Goal: Task Accomplishment & Management: Complete application form

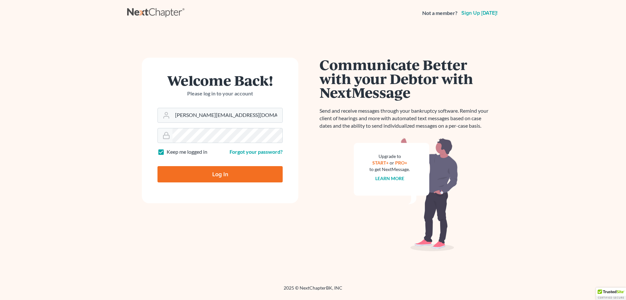
click at [202, 178] on input "Log In" at bounding box center [220, 174] width 125 height 16
type input "Thinking..."
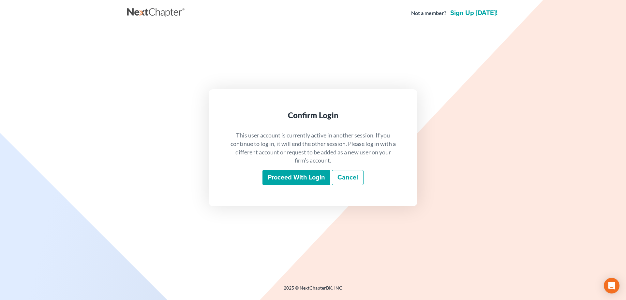
click at [287, 174] on input "Proceed with login" at bounding box center [297, 177] width 68 height 15
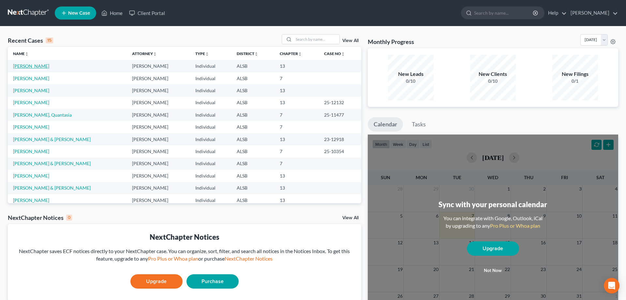
click at [15, 68] on link "[PERSON_NAME]" at bounding box center [31, 66] width 36 height 6
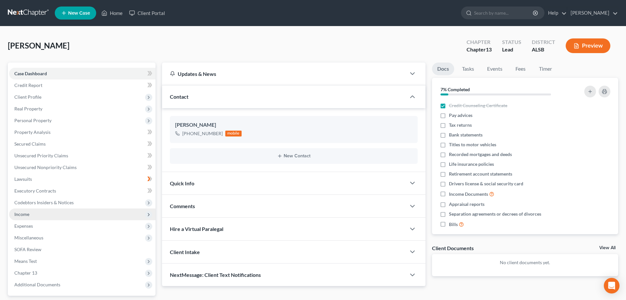
click at [16, 213] on span "Income" at bounding box center [21, 215] width 15 height 6
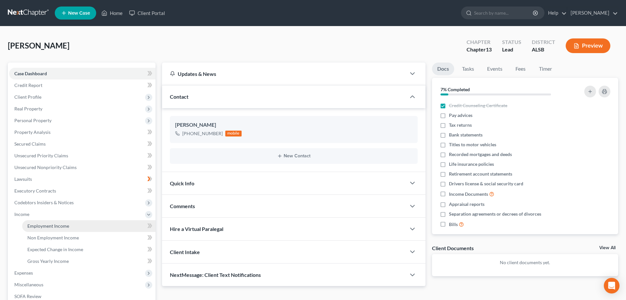
click at [36, 225] on span "Employment Income" at bounding box center [48, 226] width 42 height 6
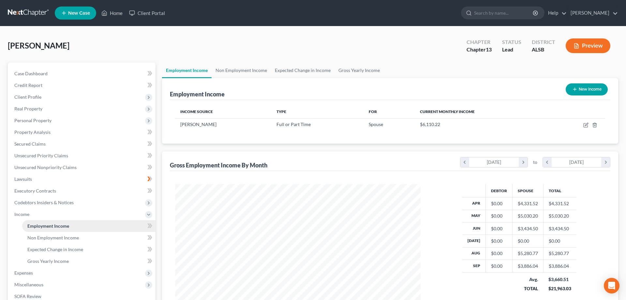
scroll to position [123, 259]
click at [586, 123] on icon "button" at bounding box center [586, 125] width 5 height 5
select select "0"
select select "25"
select select "3"
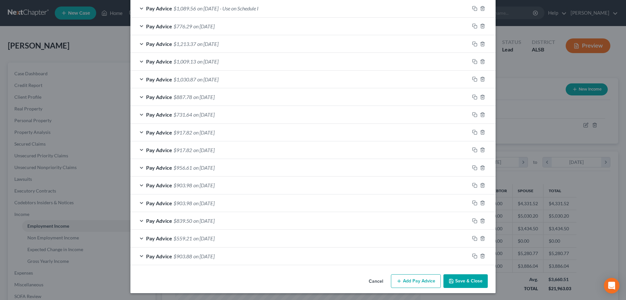
scroll to position [286, 0]
click at [419, 281] on button "Add Pay Advice" at bounding box center [416, 282] width 50 height 14
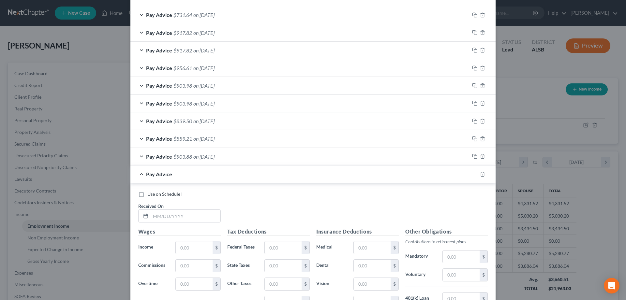
scroll to position [485, 0]
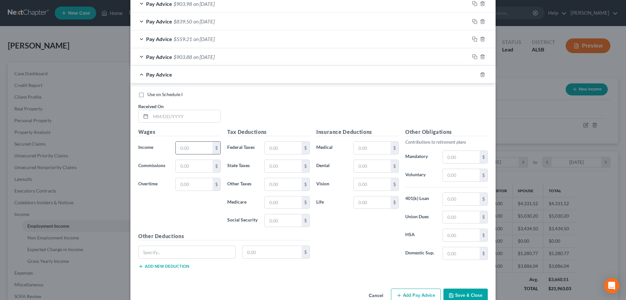
click at [198, 150] on input "text" at bounding box center [194, 148] width 37 height 12
click at [170, 119] on input "text" at bounding box center [186, 116] width 70 height 12
type input "[DATE]"
type input "1,228.80"
click at [279, 147] on input "text" at bounding box center [283, 148] width 37 height 12
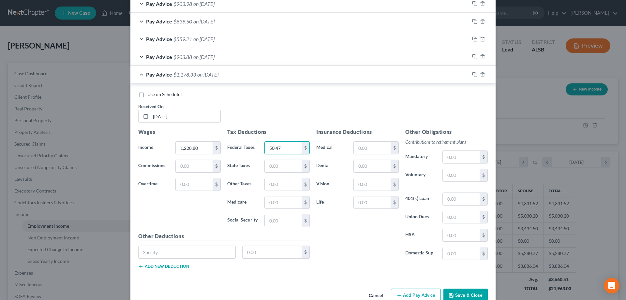
type input "50.47"
type input "40"
click at [282, 202] on input "text" at bounding box center [283, 203] width 37 height 12
type input "16.65"
click at [279, 223] on input "text" at bounding box center [283, 221] width 37 height 12
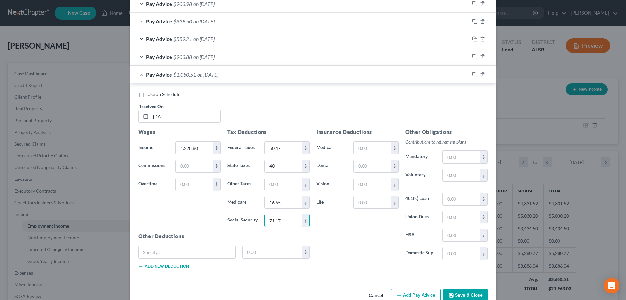
type input "71.17"
click at [382, 150] on input "text" at bounding box center [372, 148] width 37 height 12
type input "80.88"
click at [289, 251] on input "text" at bounding box center [272, 252] width 59 height 12
type input "6.87"
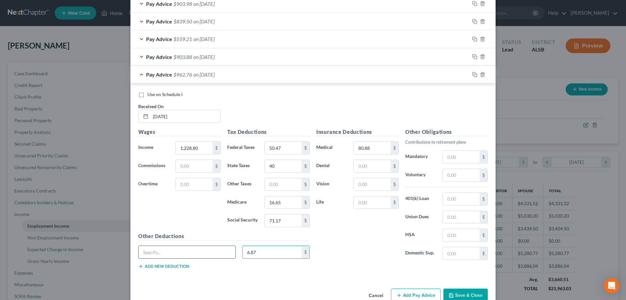
click at [144, 254] on input "text" at bounding box center [187, 252] width 97 height 12
type input "LT Disability"
click at [419, 296] on button "Add Pay Advice" at bounding box center [416, 296] width 50 height 14
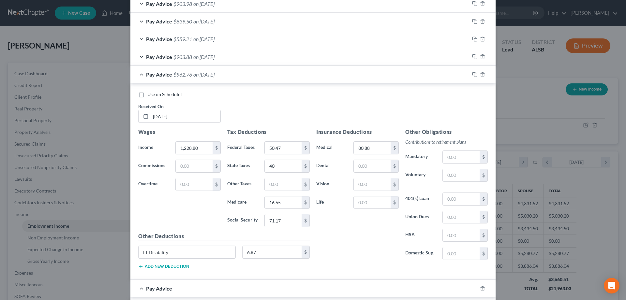
scroll to position [618, 0]
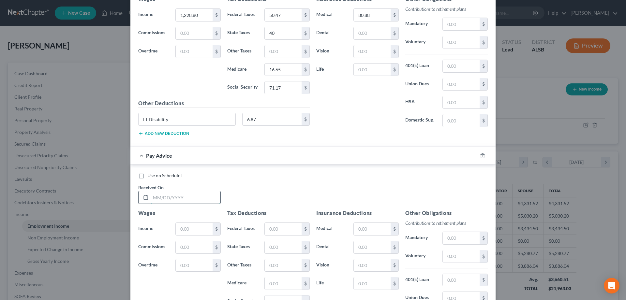
click at [172, 197] on input "text" at bounding box center [186, 197] width 70 height 12
type input "[DATE]"
type input "1,228.80"
click at [273, 230] on input "text" at bounding box center [283, 229] width 37 height 12
type input "50.47"
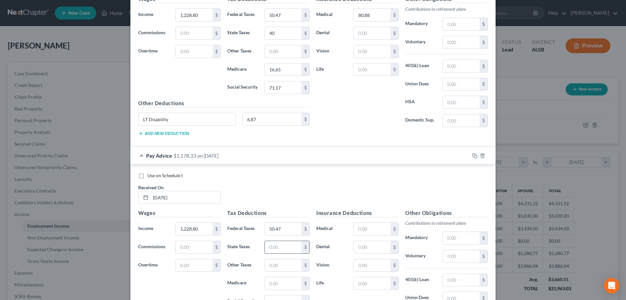
click at [286, 251] on input "text" at bounding box center [283, 247] width 37 height 12
type input "40"
type input "16.64"
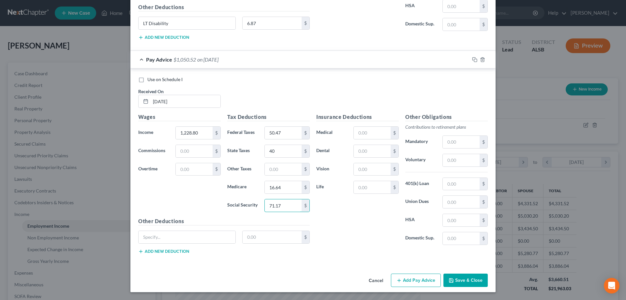
type input "71.17"
click at [382, 134] on input "text" at bounding box center [372, 133] width 37 height 12
type input "80.88"
click at [253, 236] on input "text" at bounding box center [272, 237] width 59 height 12
type input "6.87"
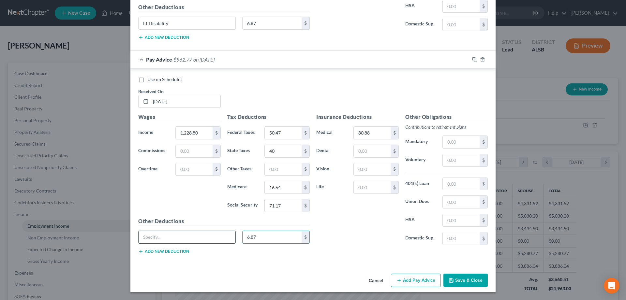
click at [191, 238] on input "text" at bounding box center [187, 237] width 97 height 12
type input "LT Disability"
click at [411, 278] on button "Add Pay Advice" at bounding box center [416, 281] width 50 height 14
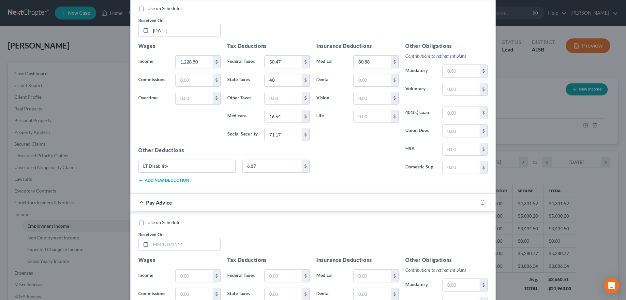
scroll to position [815, 0]
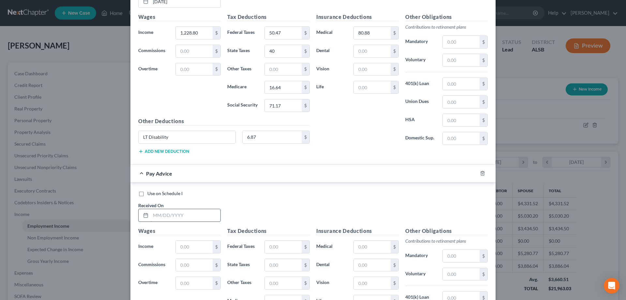
click at [155, 218] on input "text" at bounding box center [186, 215] width 70 height 12
type input "[DATE]"
type input "1,228.80"
click at [281, 248] on input "text" at bounding box center [283, 247] width 37 height 12
type input "50.47"
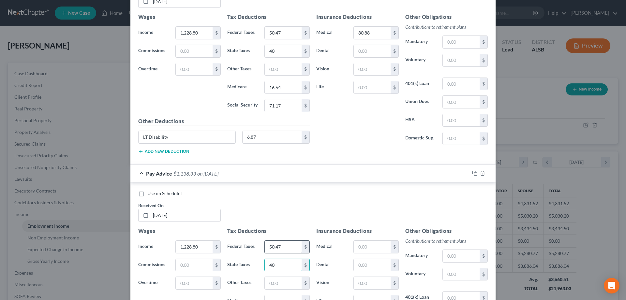
type input "40"
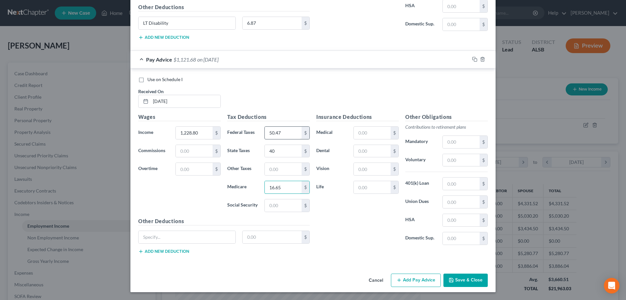
type input "16.65"
type input "71.17"
click at [372, 132] on input "text" at bounding box center [372, 133] width 37 height 12
type input "80.88"
click at [268, 236] on input "text" at bounding box center [272, 237] width 59 height 12
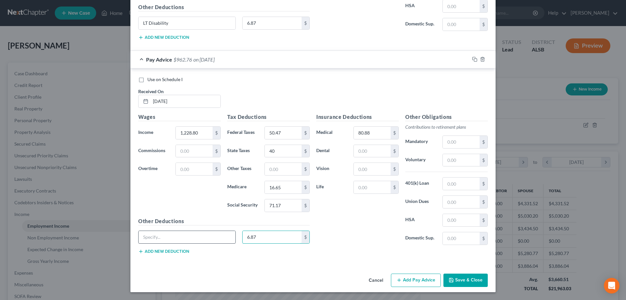
type input "6.87"
click at [189, 234] on input "text" at bounding box center [187, 237] width 97 height 12
type input "LT Disability"
click at [473, 282] on button "Save & Close" at bounding box center [466, 281] width 44 height 14
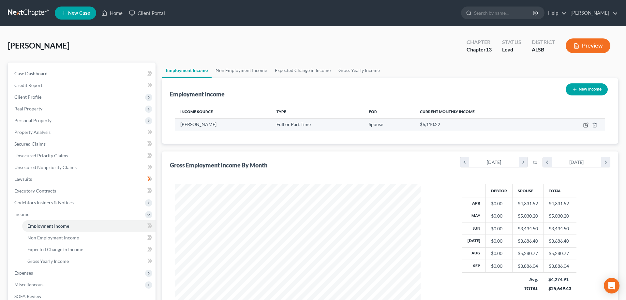
click at [586, 124] on icon "button" at bounding box center [586, 125] width 5 height 5
select select "0"
select select "25"
select select "3"
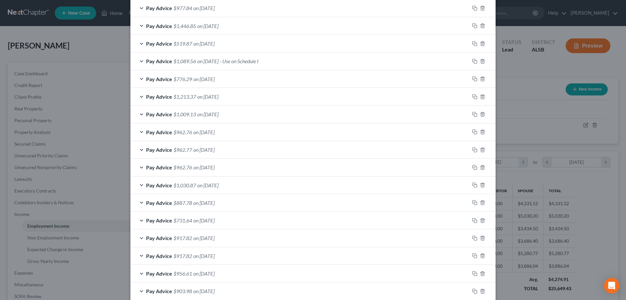
scroll to position [340, 0]
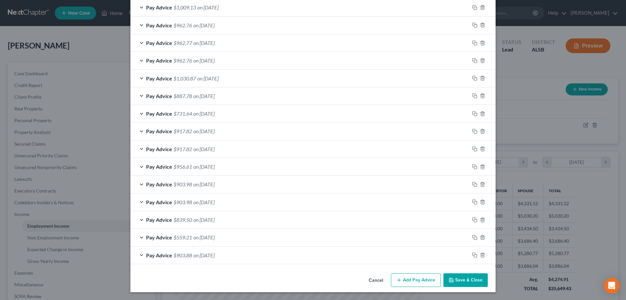
click at [413, 279] on button "Add Pay Advice" at bounding box center [416, 281] width 50 height 14
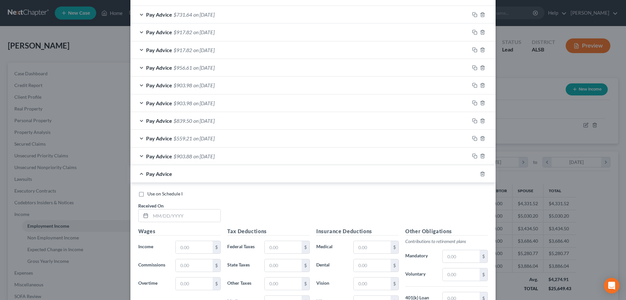
scroll to position [473, 0]
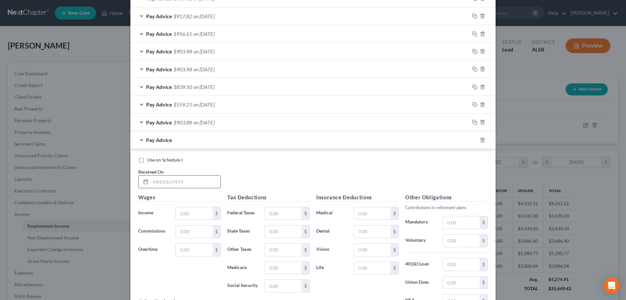
click at [180, 181] on input "text" at bounding box center [186, 182] width 70 height 12
type input "[DATE]"
type input "1,228.80"
click at [288, 213] on input "text" at bounding box center [283, 213] width 37 height 12
click at [289, 212] on input "text" at bounding box center [283, 213] width 37 height 12
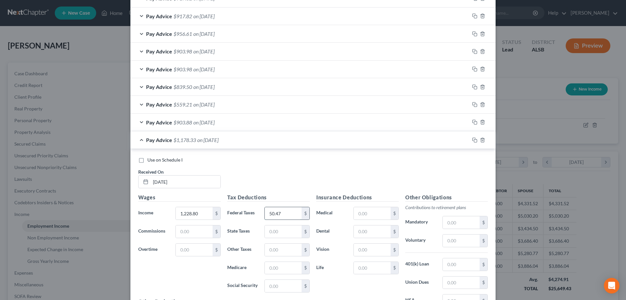
type input "50.47"
type input "40"
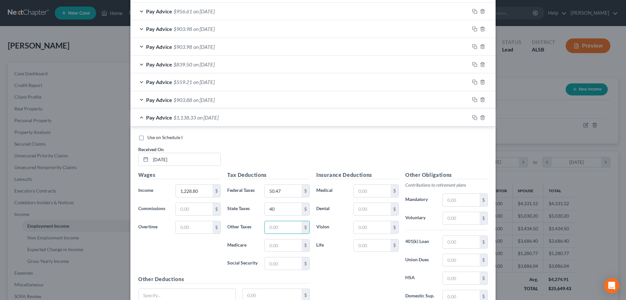
scroll to position [506, 0]
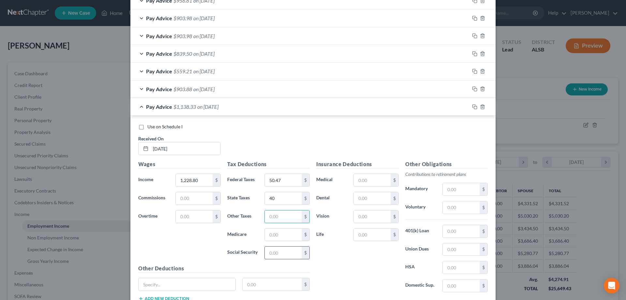
click at [282, 253] on input "text" at bounding box center [283, 253] width 37 height 12
type input "16.64"
click at [292, 233] on input "text" at bounding box center [283, 235] width 37 height 12
type input "71.17"
click at [375, 180] on input "text" at bounding box center [372, 180] width 37 height 12
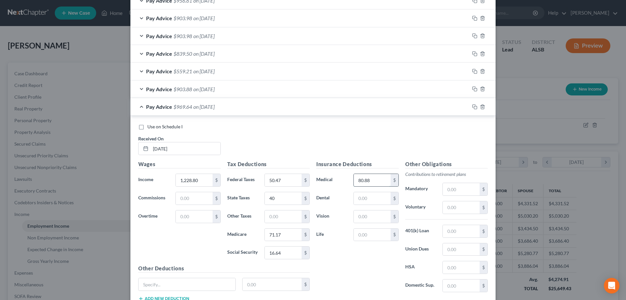
type input "80.88"
click at [149, 284] on input "text" at bounding box center [187, 285] width 97 height 12
type input "LT Disability"
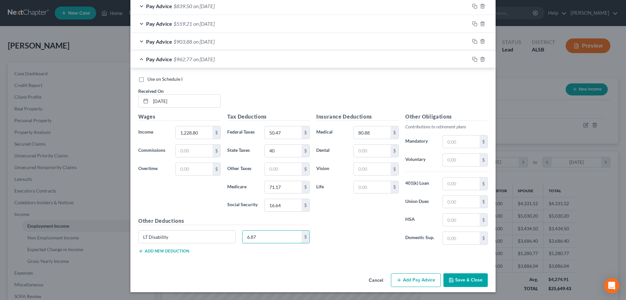
type input "6.87"
click at [411, 278] on button "Add Pay Advice" at bounding box center [416, 281] width 50 height 14
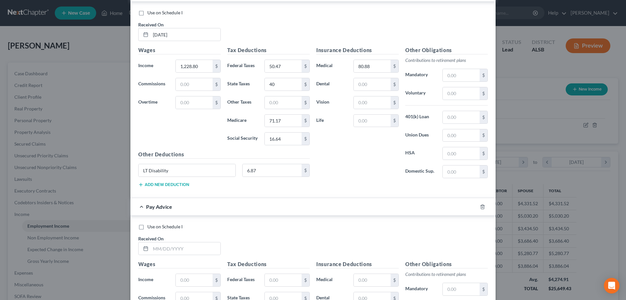
scroll to position [720, 0]
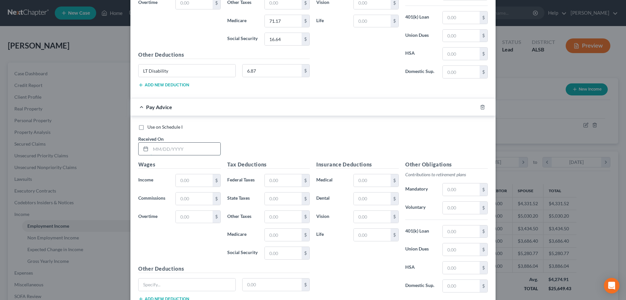
click at [167, 150] on input "text" at bounding box center [186, 149] width 70 height 12
type input "[DATE]"
type input "983.04"
click at [295, 184] on input "text" at bounding box center [283, 181] width 37 height 12
type input "20.98"
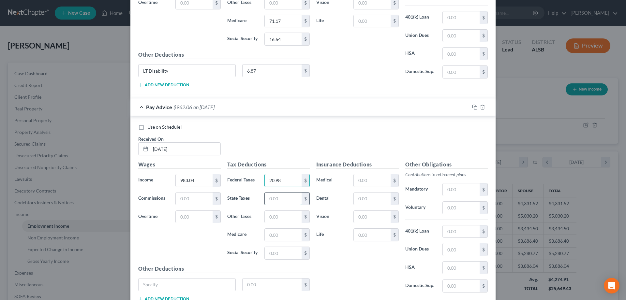
click at [283, 199] on input "text" at bounding box center [283, 199] width 37 height 12
type input "29"
type input "13.08"
click at [276, 219] on input "text" at bounding box center [283, 217] width 37 height 12
click at [279, 254] on input "text" at bounding box center [283, 253] width 37 height 12
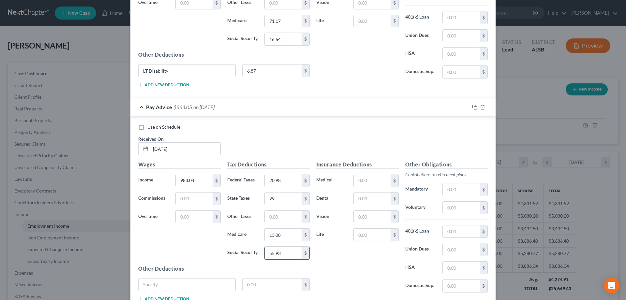
type input "55.93"
click at [368, 180] on input "text" at bounding box center [372, 181] width 37 height 12
type input "80.88"
click at [150, 288] on input "text" at bounding box center [187, 285] width 97 height 12
type input "LT Disability"
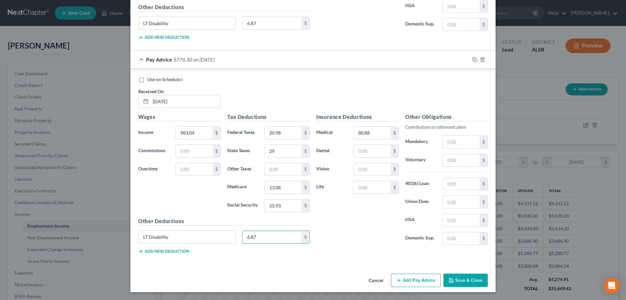
scroll to position [768, 0]
type input "6.87"
click at [471, 281] on button "Save & Close" at bounding box center [466, 281] width 44 height 14
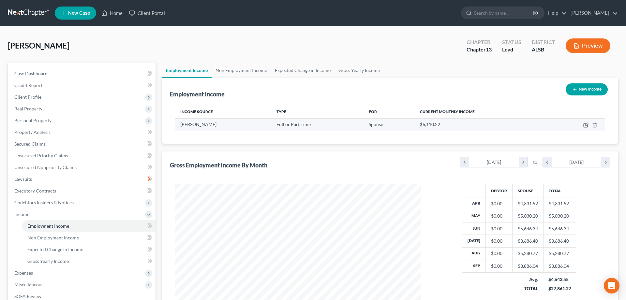
click at [585, 125] on icon "button" at bounding box center [586, 125] width 5 height 5
select select "0"
select select "25"
select select "3"
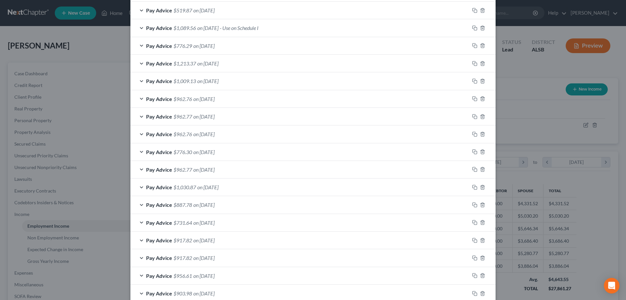
scroll to position [299, 0]
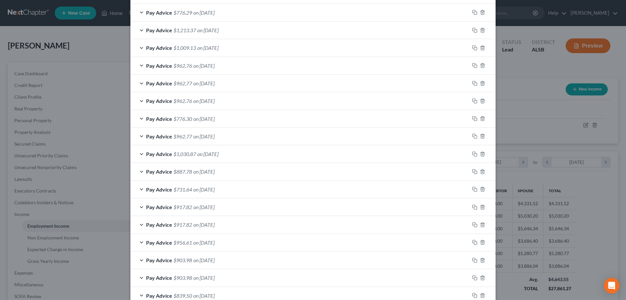
click at [289, 283] on div "Pay Advice $903.98 on [DATE]" at bounding box center [299, 277] width 339 height 17
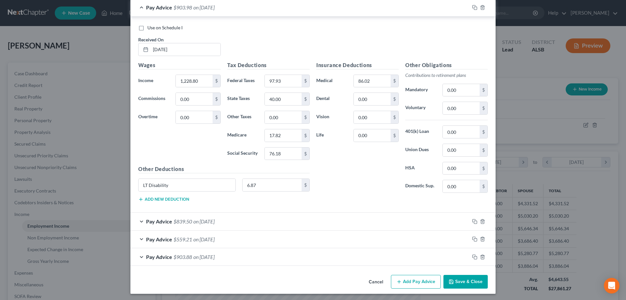
scroll to position [572, 0]
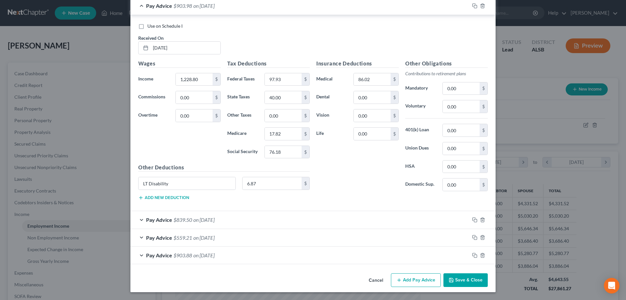
click at [418, 280] on button "Add Pay Advice" at bounding box center [416, 281] width 50 height 14
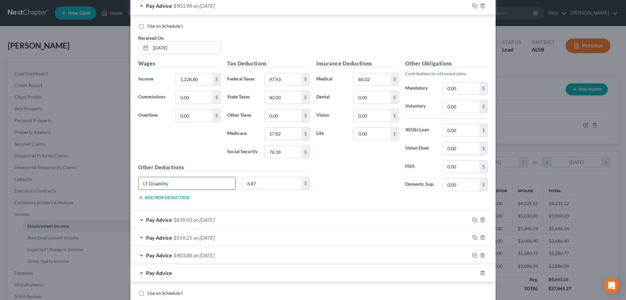
scroll to position [672, 0]
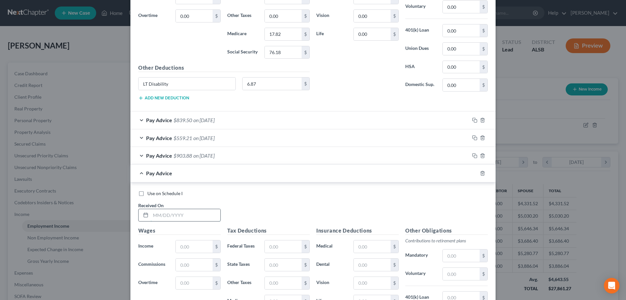
click at [171, 215] on input "text" at bounding box center [186, 215] width 70 height 12
type input "[DATE]"
type input "1,616.40"
type input "128.91"
type input "57"
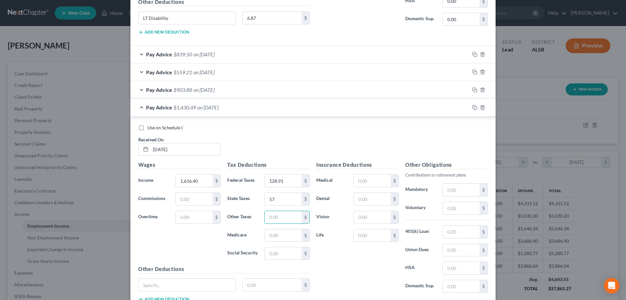
scroll to position [738, 0]
click at [277, 254] on input "text" at bounding box center [283, 253] width 37 height 12
type input "22.29"
click at [281, 236] on input "text" at bounding box center [283, 235] width 37 height 12
type input "95.32"
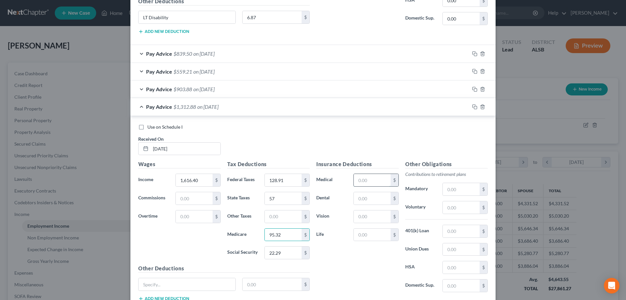
click at [372, 181] on input "text" at bounding box center [372, 180] width 37 height 12
type input "80.88"
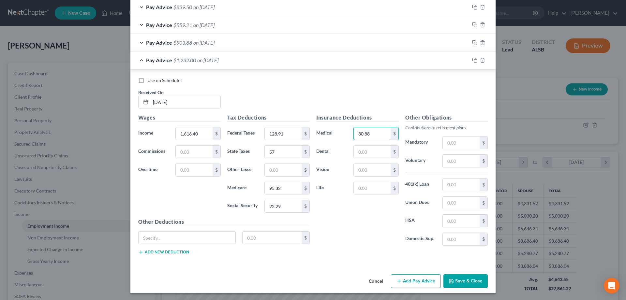
scroll to position [786, 0]
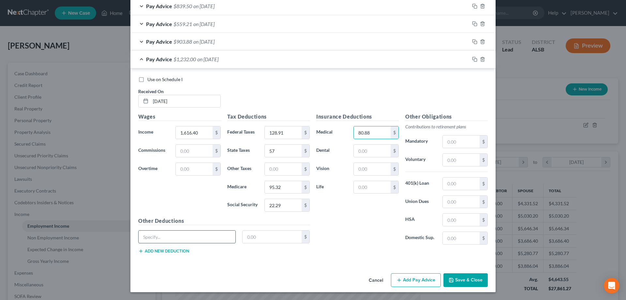
click at [156, 237] on input "text" at bounding box center [187, 237] width 97 height 12
type input "LT Disability"
type input "6.87"
click at [457, 204] on input "text" at bounding box center [461, 202] width 37 height 12
type input "61.44"
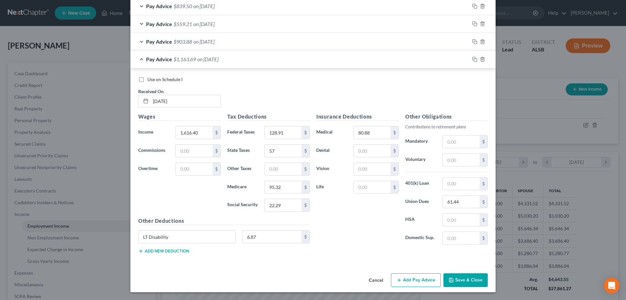
click at [463, 278] on button "Save & Close" at bounding box center [466, 281] width 44 height 14
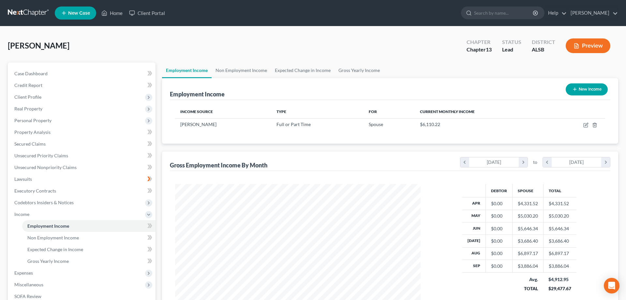
click at [169, 146] on div "Employment Income New Income Income Source Type For Current Monthly Income Hunt…" at bounding box center [390, 200] width 456 height 244
click at [585, 125] on icon "button" at bounding box center [586, 125] width 5 height 5
select select "0"
select select "25"
select select "3"
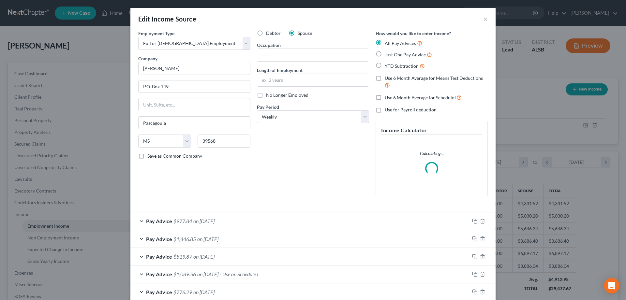
scroll to position [67, 0]
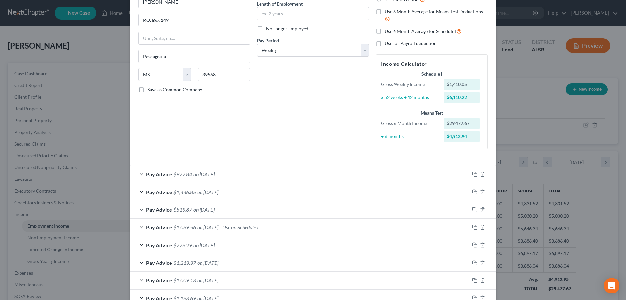
click at [252, 228] on span "- Use on Schedule I" at bounding box center [239, 227] width 39 height 6
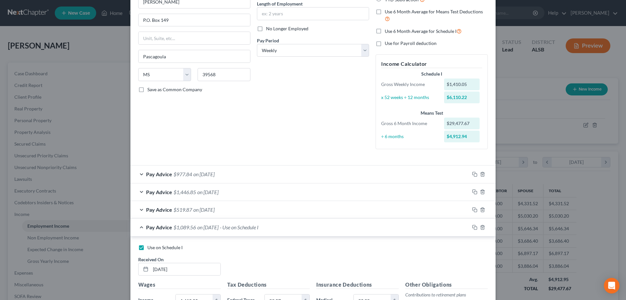
click at [147, 247] on label "Use on Schedule I" at bounding box center [164, 248] width 35 height 7
click at [150, 247] on input "Use on Schedule I" at bounding box center [152, 247] width 4 height 4
checkbox input "false"
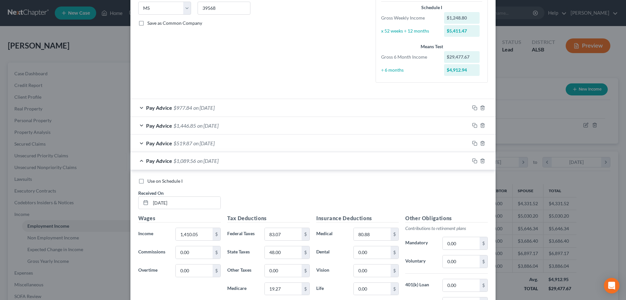
click at [142, 161] on div "Pay Advice $1,089.56 on [DATE]" at bounding box center [299, 160] width 339 height 17
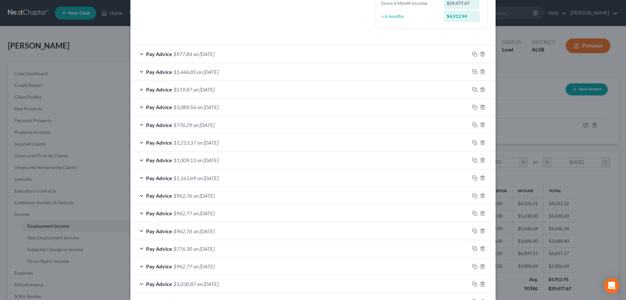
scroll to position [200, 0]
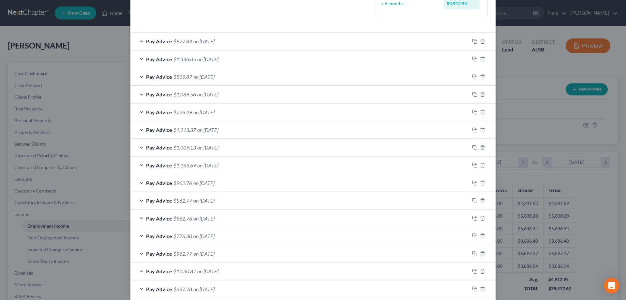
click at [328, 215] on div "Pay Advice $962.76 on [DATE]" at bounding box center [299, 218] width 339 height 17
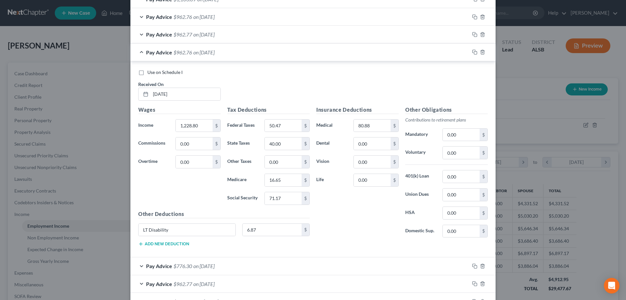
scroll to position [399, 0]
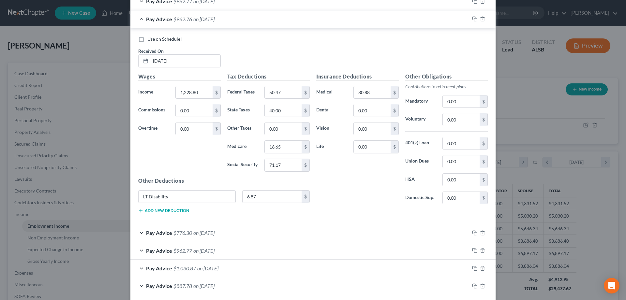
click at [142, 18] on div "Pay Advice $962.76 on [DATE]" at bounding box center [299, 18] width 339 height 17
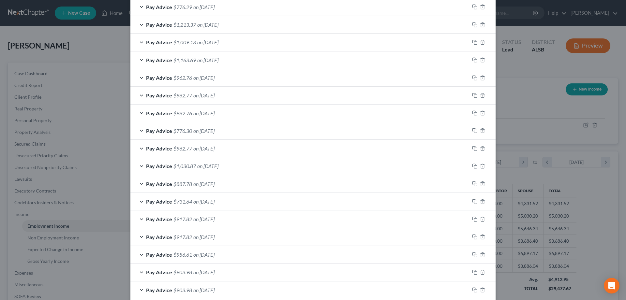
scroll to position [293, 0]
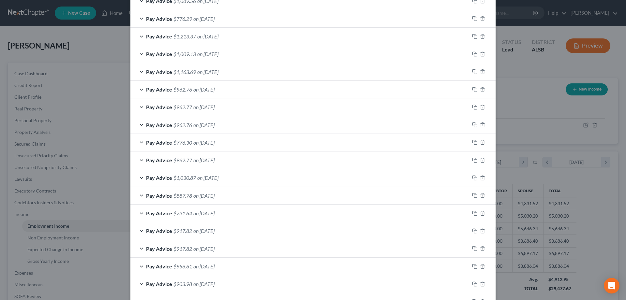
click at [141, 71] on div "Pay Advice $1,163.69 on [DATE]" at bounding box center [299, 71] width 339 height 17
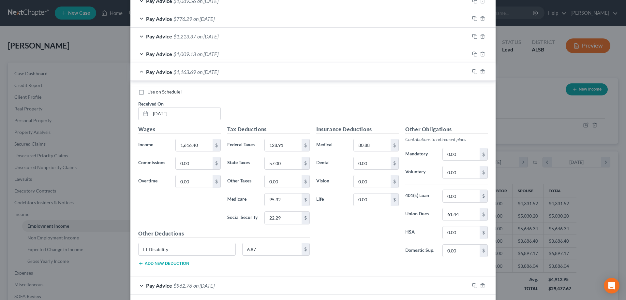
click at [281, 11] on div "Pay Advice $776.29 on [DATE]" at bounding box center [299, 18] width 339 height 17
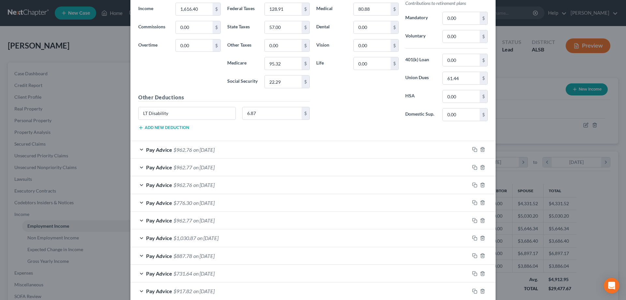
scroll to position [786, 0]
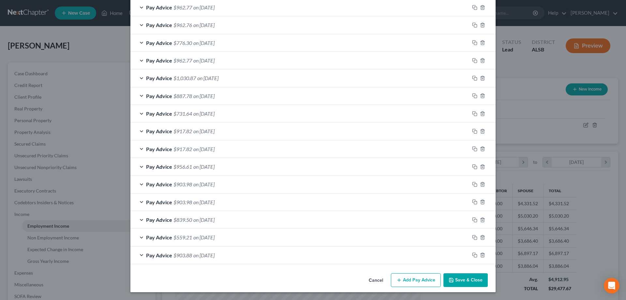
click at [468, 279] on button "Save & Close" at bounding box center [466, 281] width 44 height 14
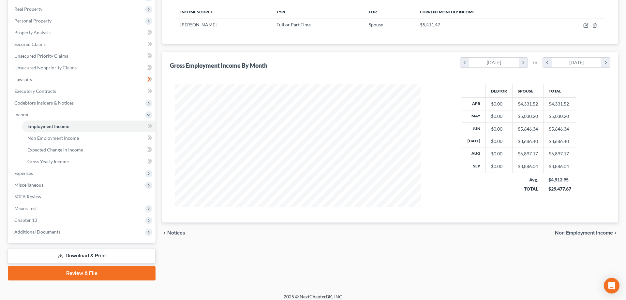
scroll to position [0, 0]
